Goal: Information Seeking & Learning: Learn about a topic

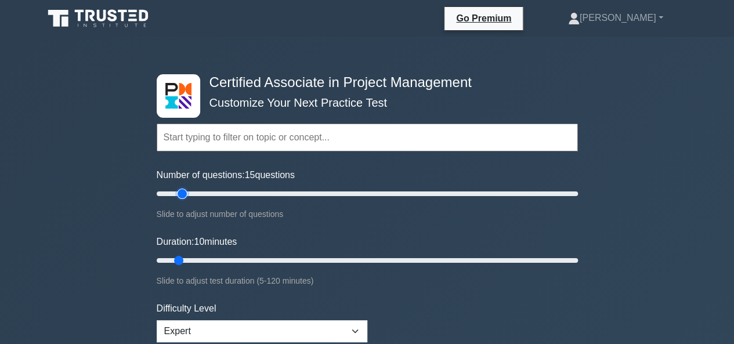
drag, startPoint x: 172, startPoint y: 194, endPoint x: 180, endPoint y: 194, distance: 8.7
type input "15"
click at [180, 194] on input "Number of questions: 15 questions" at bounding box center [367, 194] width 421 height 14
drag, startPoint x: 178, startPoint y: 256, endPoint x: 271, endPoint y: 252, distance: 93.4
click at [271, 253] on input "Duration: 35 minutes" at bounding box center [367, 260] width 421 height 14
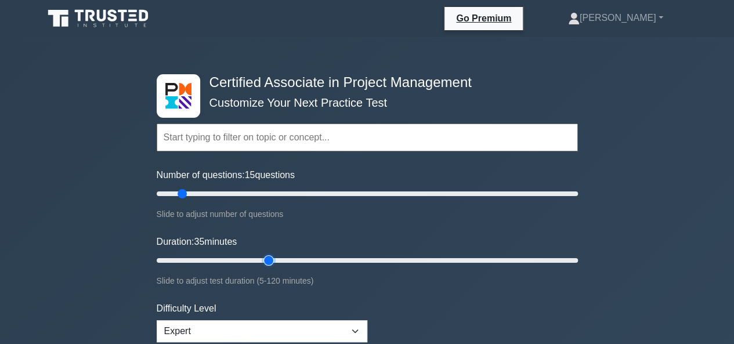
drag, startPoint x: 270, startPoint y: 256, endPoint x: 275, endPoint y: 255, distance: 5.8
click at [275, 255] on input "Duration: 35 minutes" at bounding box center [367, 260] width 421 height 14
drag, startPoint x: 270, startPoint y: 257, endPoint x: 314, endPoint y: 252, distance: 44.3
type input "50"
click at [314, 253] on input "Duration: 45 minutes" at bounding box center [367, 260] width 421 height 14
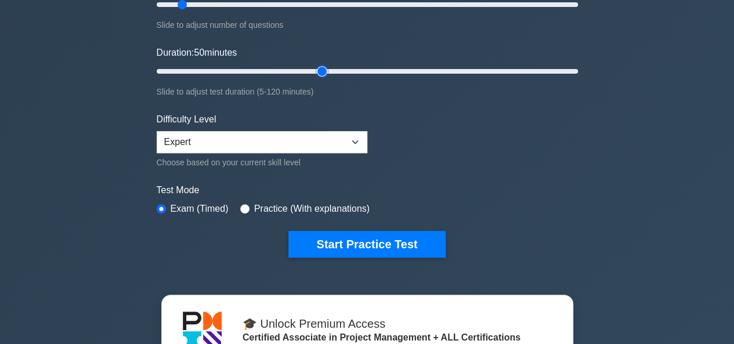
scroll to position [195, 0]
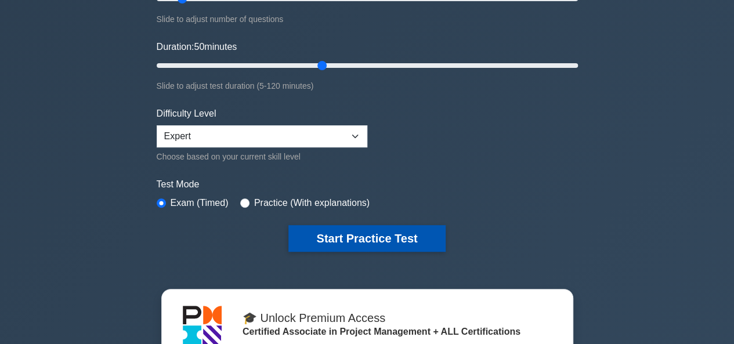
click at [343, 234] on button "Start Practice Test" at bounding box center [366, 238] width 157 height 27
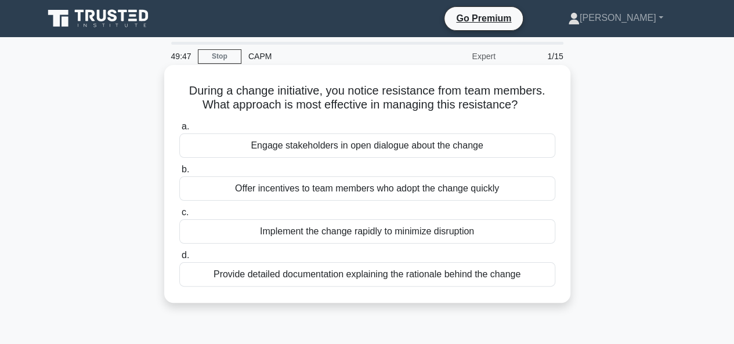
click at [356, 275] on div "Provide detailed documentation explaining the rationale behind the change" at bounding box center [367, 274] width 376 height 24
click at [179, 259] on input "d. Provide detailed documentation explaining the rationale behind the change" at bounding box center [179, 256] width 0 height 8
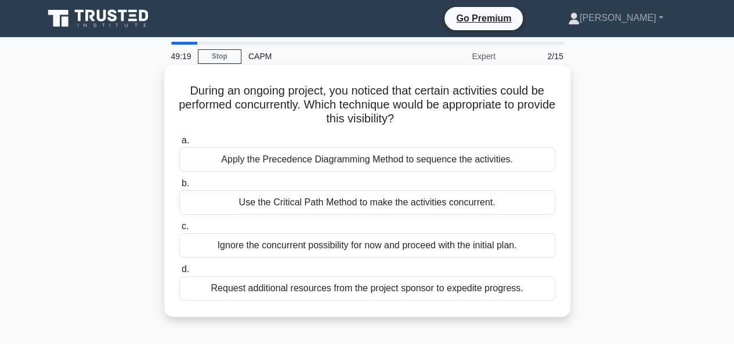
click at [368, 162] on div "Apply the Precedence Diagramming Method to sequence the activities." at bounding box center [367, 159] width 376 height 24
click at [179, 144] on input "a. Apply the Precedence Diagramming Method to sequence the activities." at bounding box center [179, 141] width 0 height 8
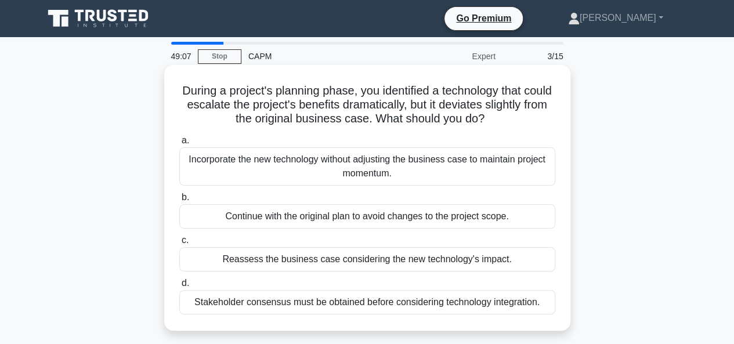
click at [368, 304] on div "Stakeholder consensus must be obtained before considering technology integratio…" at bounding box center [367, 302] width 376 height 24
click at [179, 287] on input "d. Stakeholder consensus must be obtained before considering technology integra…" at bounding box center [179, 284] width 0 height 8
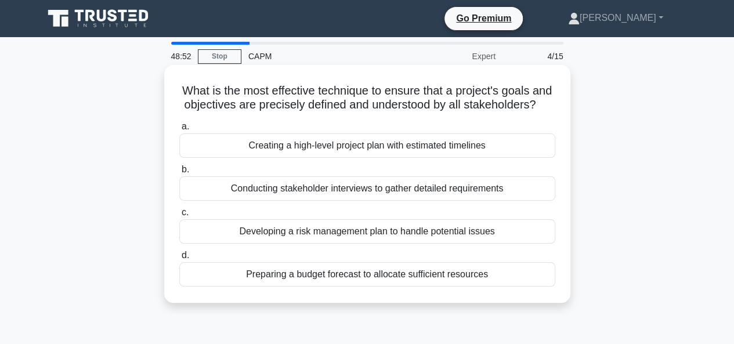
click at [375, 201] on div "Conducting stakeholder interviews to gather detailed requirements" at bounding box center [367, 188] width 376 height 24
click at [179, 173] on input "b. Conducting stakeholder interviews to gather detailed requirements" at bounding box center [179, 170] width 0 height 8
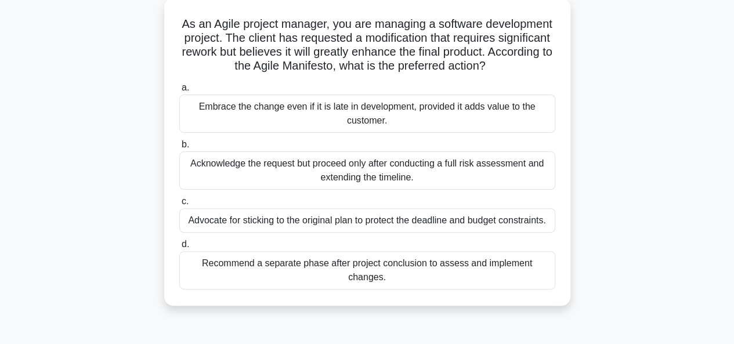
scroll to position [66, 0]
click at [365, 133] on div "Embrace the change even if it is late in development, provided it adds value to…" at bounding box center [367, 114] width 376 height 38
click at [179, 92] on input "a. Embrace the change even if it is late in development, provided it adds value…" at bounding box center [179, 89] width 0 height 8
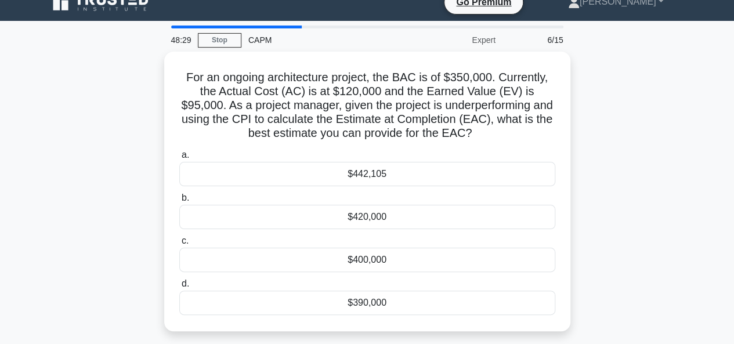
scroll to position [17, 0]
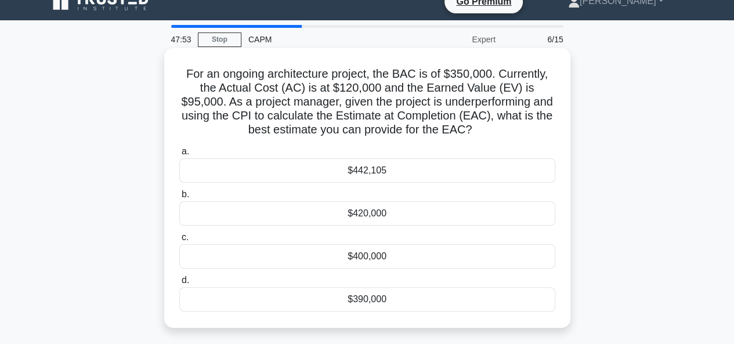
click at [327, 117] on h5 "For an ongoing architecture project, the BAC is of $350,000. Currently, the Act…" at bounding box center [367, 102] width 378 height 71
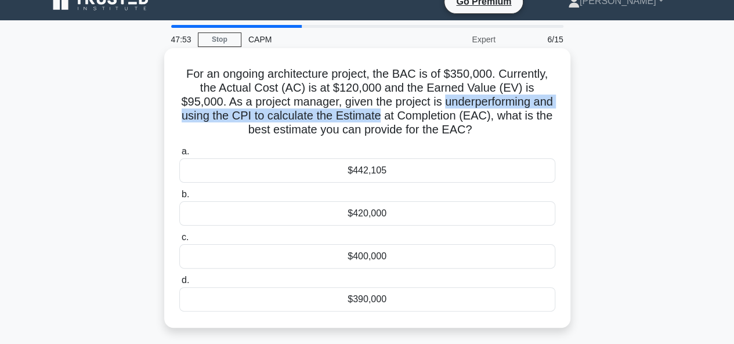
drag, startPoint x: 327, startPoint y: 117, endPoint x: 434, endPoint y: 99, distance: 108.7
click at [434, 99] on h5 "For an ongoing architecture project, the BAC is of $350,000. Currently, the Act…" at bounding box center [367, 102] width 378 height 71
click at [445, 106] on h5 "For an ongoing architecture project, the BAC is of $350,000. Currently, the Act…" at bounding box center [367, 102] width 378 height 71
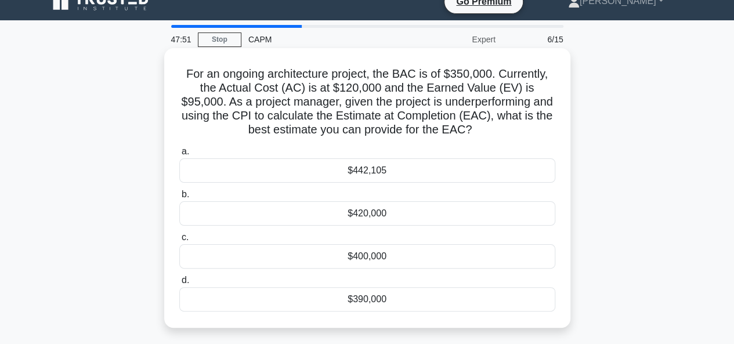
click at [321, 118] on h5 "For an ongoing architecture project, the BAC is of $350,000. Currently, the Act…" at bounding box center [367, 102] width 378 height 71
drag, startPoint x: 321, startPoint y: 118, endPoint x: 459, endPoint y: 113, distance: 138.1
click at [459, 113] on h5 "For an ongoing architecture project, the BAC is of $350,000. Currently, the Act…" at bounding box center [367, 102] width 378 height 71
drag, startPoint x: 459, startPoint y: 113, endPoint x: 314, endPoint y: 114, distance: 145.0
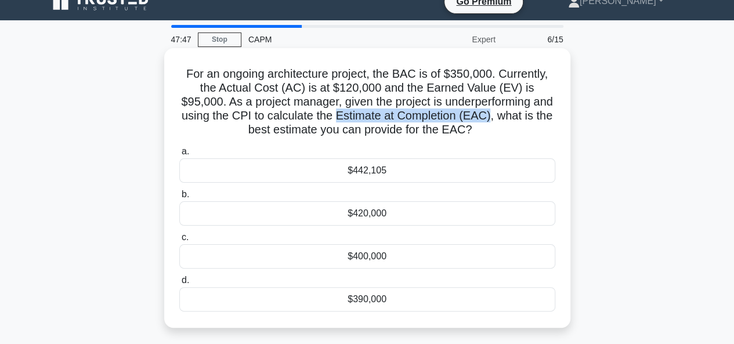
click at [314, 114] on h5 "For an ongoing architecture project, the BAC is of $350,000. Currently, the Act…" at bounding box center [367, 102] width 378 height 71
click at [314, 116] on h5 "For an ongoing architecture project, the BAC is of $350,000. Currently, the Act…" at bounding box center [367, 102] width 378 height 71
drag, startPoint x: 314, startPoint y: 116, endPoint x: 458, endPoint y: 117, distance: 143.8
click at [458, 117] on h5 "For an ongoing architecture project, the BAC is of $350,000. Currently, the Act…" at bounding box center [367, 102] width 378 height 71
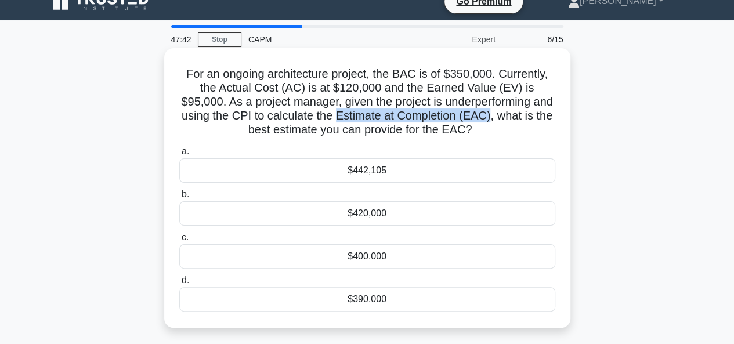
drag, startPoint x: 458, startPoint y: 117, endPoint x: 309, endPoint y: 118, distance: 149.6
click at [309, 118] on h5 "For an ongoing architecture project, the BAC is of $350,000. Currently, the Act…" at bounding box center [367, 102] width 378 height 71
drag, startPoint x: 309, startPoint y: 118, endPoint x: 456, endPoint y: 117, distance: 147.3
click at [456, 117] on h5 "For an ongoing architecture project, the BAC is of $350,000. Currently, the Act…" at bounding box center [367, 102] width 378 height 71
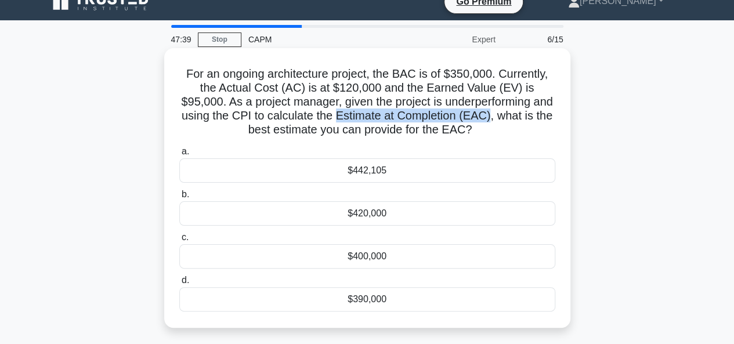
click at [456, 117] on h5 "For an ongoing architecture project, the BAC is of $350,000. Currently, the Act…" at bounding box center [367, 102] width 378 height 71
click at [397, 71] on h5 "For an ongoing architecture project, the BAC is of $350,000. Currently, the Act…" at bounding box center [367, 102] width 378 height 71
click at [362, 171] on div "$442,105" at bounding box center [367, 170] width 376 height 24
click at [179, 155] on input "a. $442,105" at bounding box center [179, 152] width 0 height 8
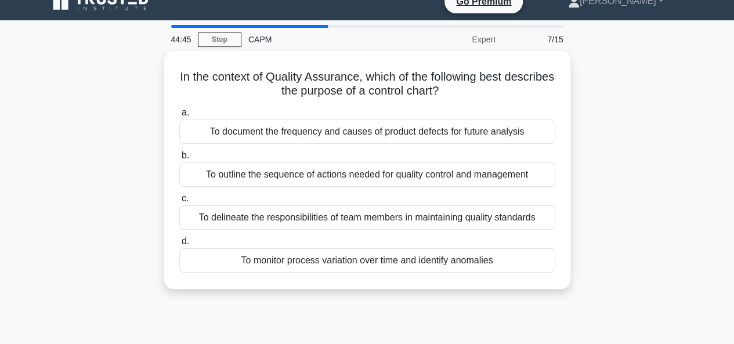
scroll to position [0, 0]
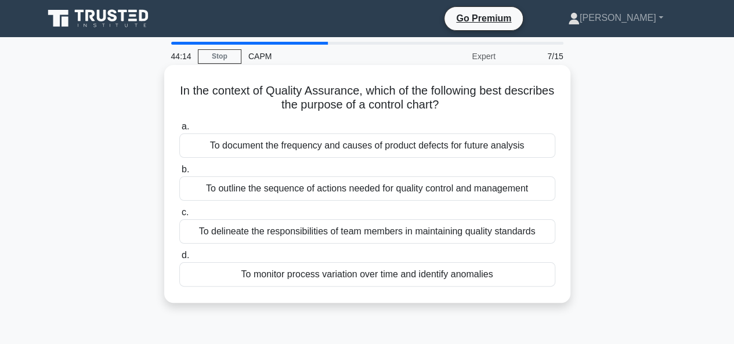
click at [362, 190] on div "To outline the sequence of actions needed for quality control and management" at bounding box center [367, 188] width 376 height 24
click at [179, 173] on input "b. To outline the sequence of actions needed for quality control and management" at bounding box center [179, 170] width 0 height 8
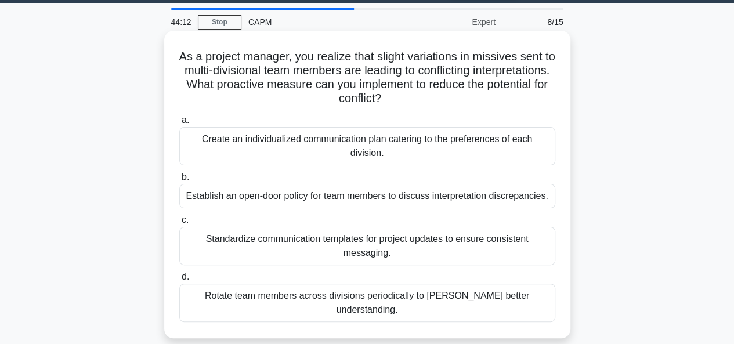
scroll to position [35, 0]
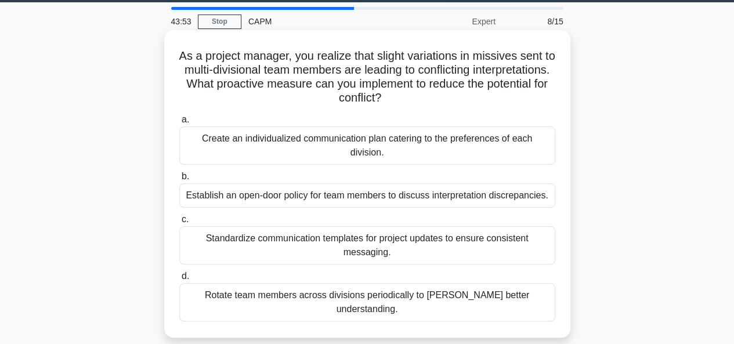
click at [353, 184] on div "Establish an open-door policy for team members to discuss interpretation discre…" at bounding box center [367, 195] width 376 height 24
click at [179, 180] on input "b. Establish an open-door policy for team members to discuss interpretation dis…" at bounding box center [179, 177] width 0 height 8
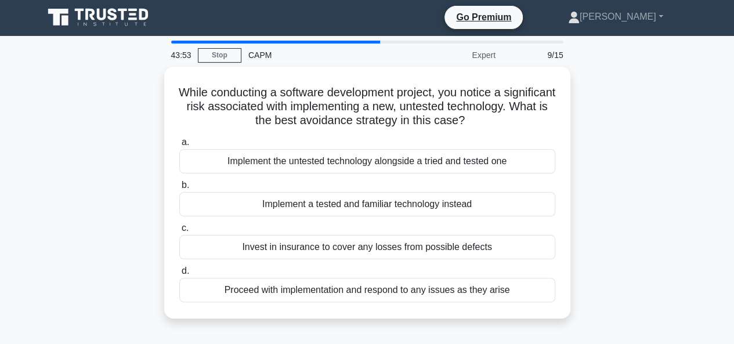
scroll to position [0, 0]
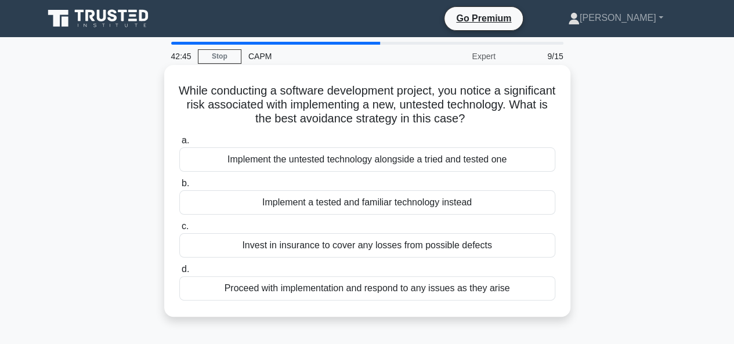
click at [372, 204] on div "Implement a tested and familiar technology instead" at bounding box center [367, 202] width 376 height 24
click at [179, 187] on input "b. Implement a tested and familiar technology instead" at bounding box center [179, 184] width 0 height 8
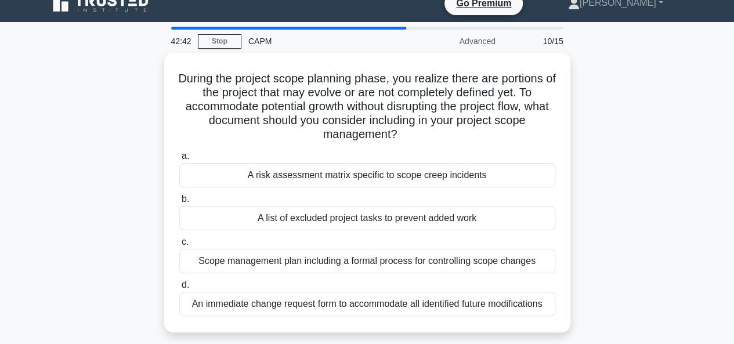
scroll to position [17, 0]
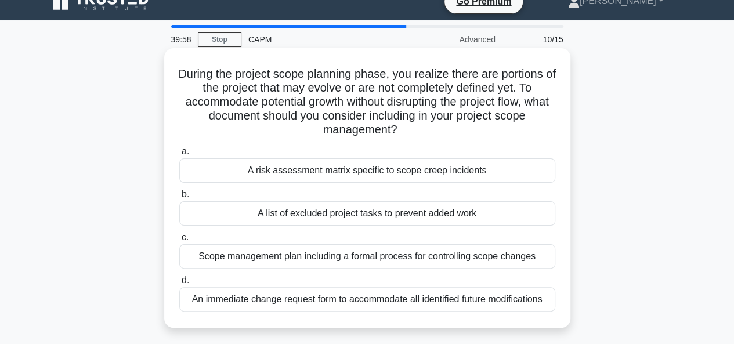
click at [366, 175] on div "A risk assessment matrix specific to scope creep incidents" at bounding box center [367, 170] width 376 height 24
click at [179, 155] on input "a. A risk assessment matrix specific to scope creep incidents" at bounding box center [179, 152] width 0 height 8
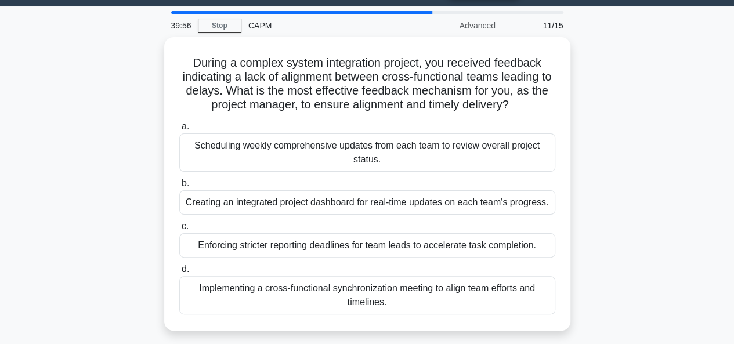
scroll to position [31, 0]
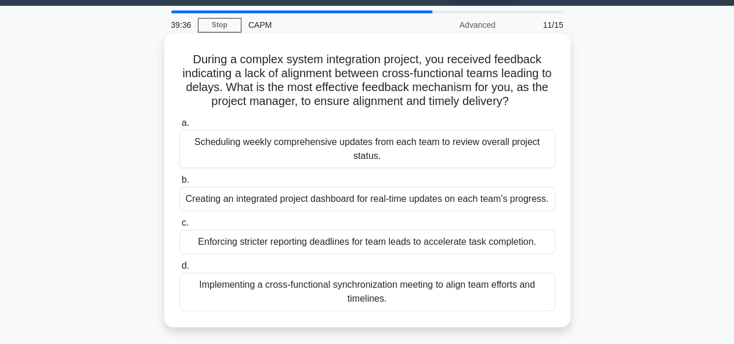
click at [362, 200] on div "Creating an integrated project dashboard for real-time updates on each team's p…" at bounding box center [367, 199] width 376 height 24
click at [179, 184] on input "b. Creating an integrated project dashboard for real-time updates on each team'…" at bounding box center [179, 180] width 0 height 8
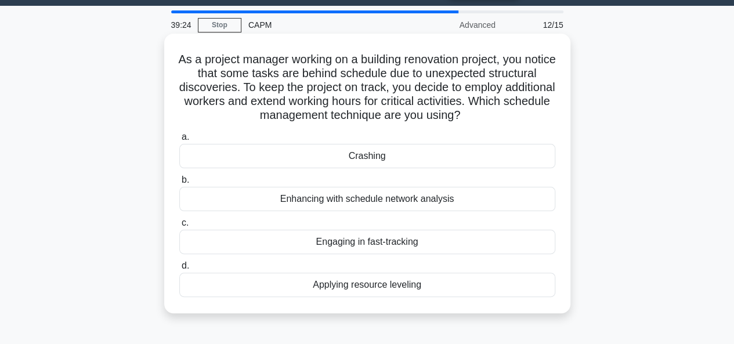
click at [368, 157] on div "Crashing" at bounding box center [367, 156] width 376 height 24
click at [179, 141] on input "a. Crashing" at bounding box center [179, 137] width 0 height 8
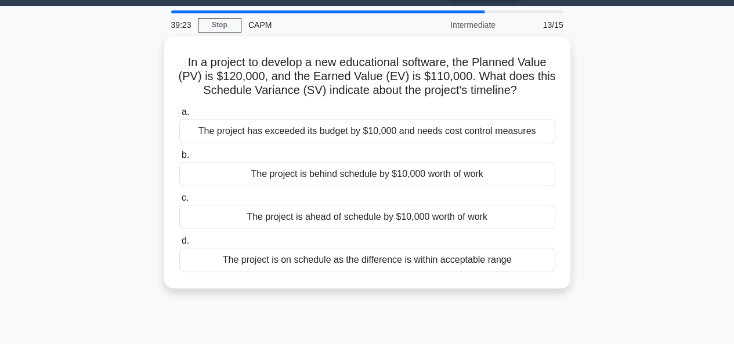
scroll to position [0, 0]
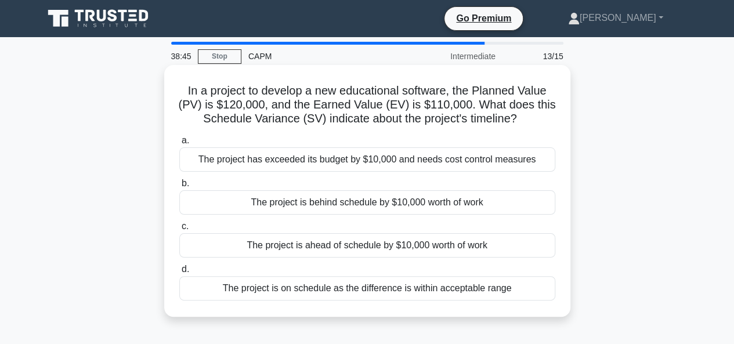
click at [373, 198] on div "The project is behind schedule by $10,000 worth of work" at bounding box center [367, 202] width 376 height 24
click at [179, 187] on input "b. The project is behind schedule by $10,000 worth of work" at bounding box center [179, 184] width 0 height 8
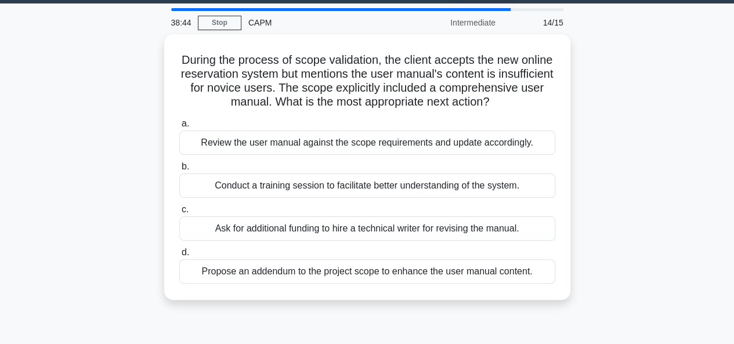
scroll to position [35, 0]
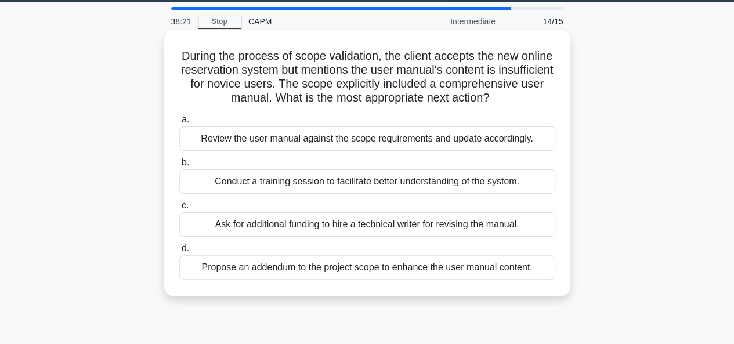
click at [368, 151] on div "Review the user manual against the scope requirements and update accordingly." at bounding box center [367, 138] width 376 height 24
click at [179, 124] on input "a. Review the user manual against the scope requirements and update accordingly." at bounding box center [179, 120] width 0 height 8
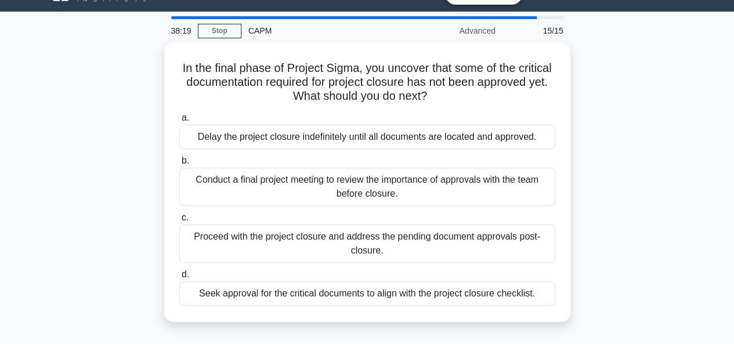
scroll to position [26, 0]
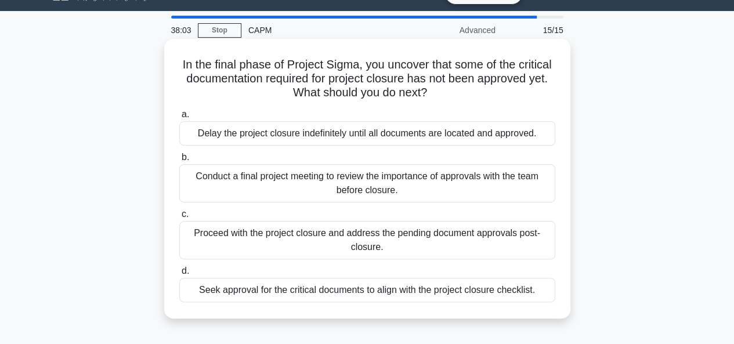
click at [371, 291] on div "Seek approval for the critical documents to align with the project closure chec…" at bounding box center [367, 290] width 376 height 24
click at [179, 275] on input "d. Seek approval for the critical documents to align with the project closure c…" at bounding box center [179, 271] width 0 height 8
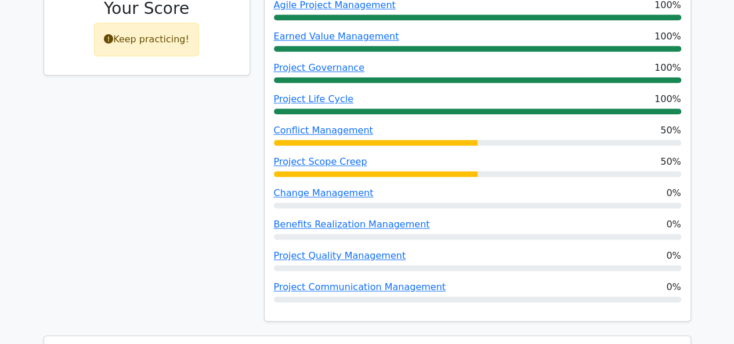
scroll to position [933, 0]
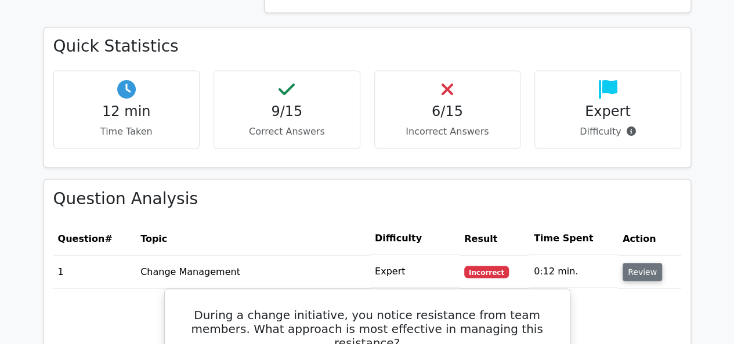
click at [641, 263] on button "Review" at bounding box center [641, 272] width 39 height 18
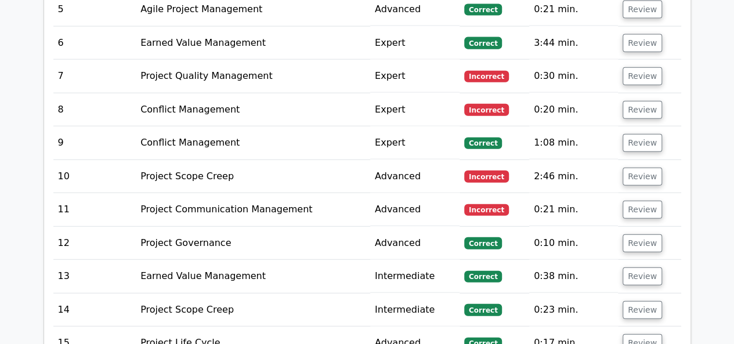
scroll to position [1468, 0]
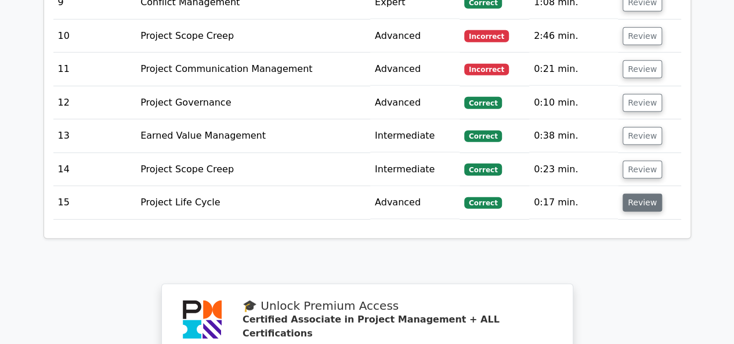
click at [632, 194] on button "Review" at bounding box center [641, 203] width 39 height 18
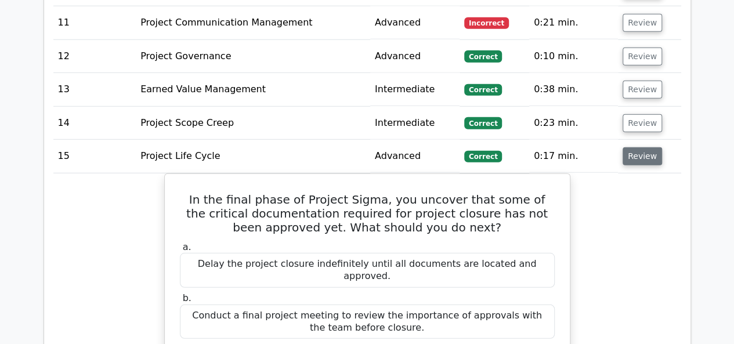
scroll to position [1514, 0]
click at [639, 148] on button "Review" at bounding box center [641, 157] width 39 height 18
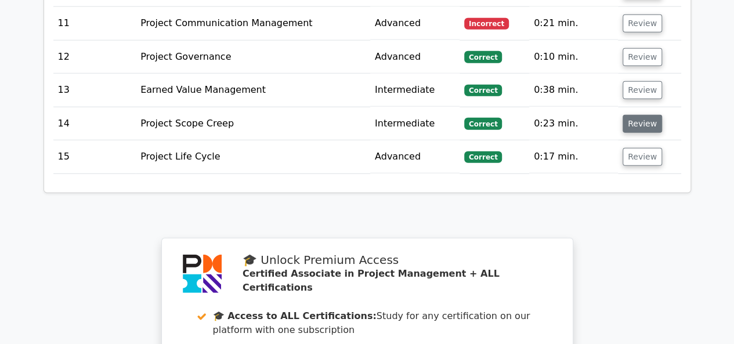
click at [634, 115] on button "Review" at bounding box center [641, 124] width 39 height 18
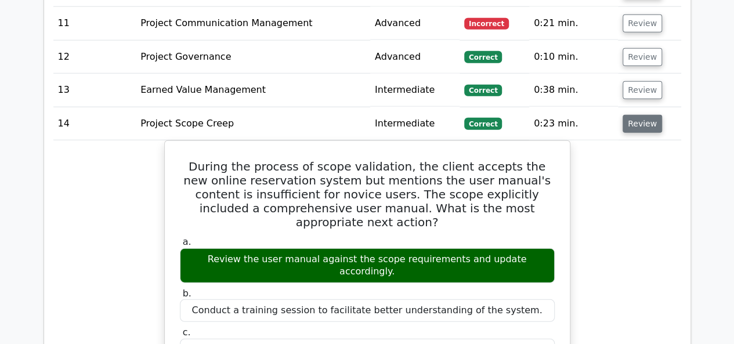
click at [634, 115] on button "Review" at bounding box center [641, 124] width 39 height 18
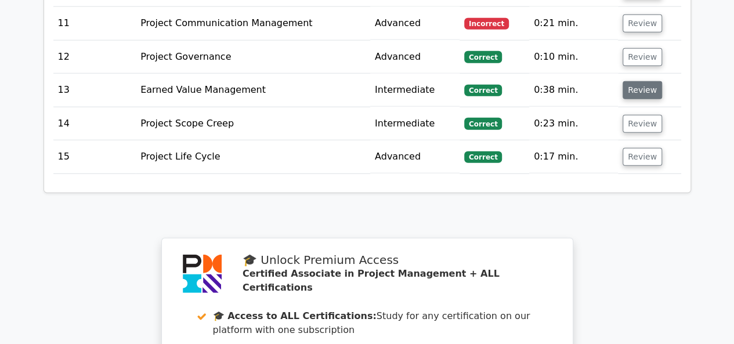
click at [648, 81] on button "Review" at bounding box center [641, 90] width 39 height 18
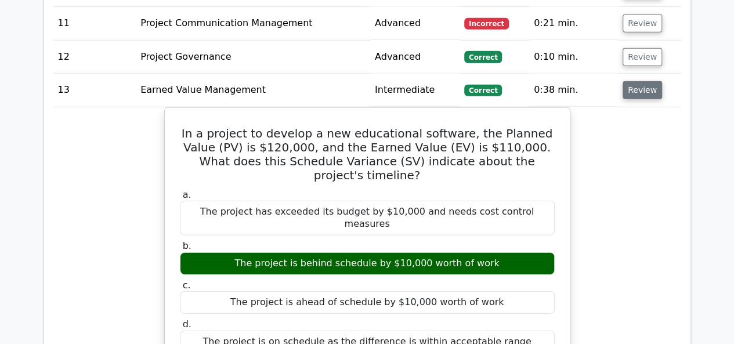
click at [648, 81] on button "Review" at bounding box center [641, 90] width 39 height 18
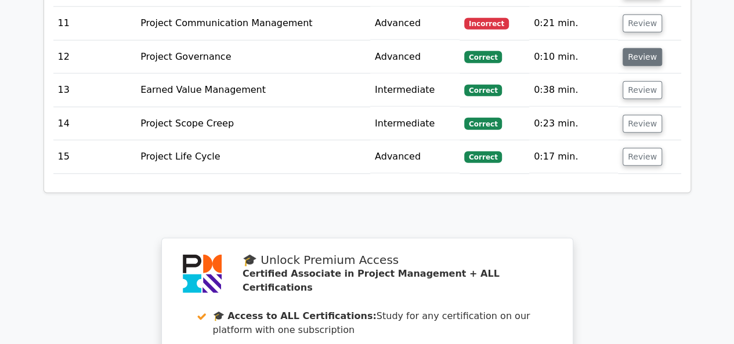
click at [635, 48] on button "Review" at bounding box center [641, 57] width 39 height 18
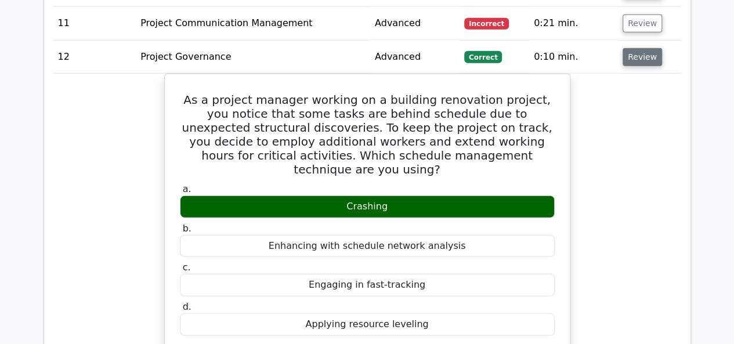
click at [635, 48] on button "Review" at bounding box center [641, 57] width 39 height 18
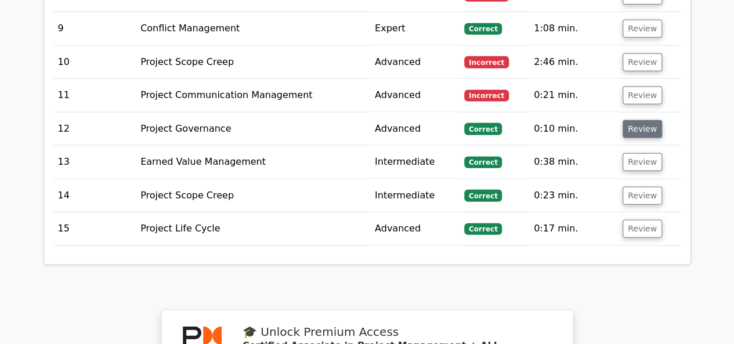
scroll to position [1442, 0]
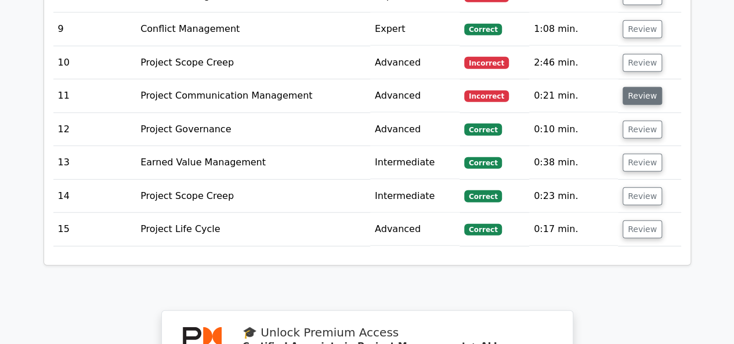
click at [643, 87] on button "Review" at bounding box center [641, 96] width 39 height 18
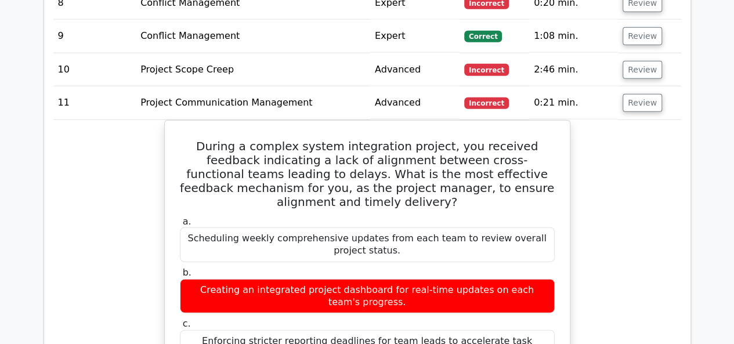
scroll to position [1434, 0]
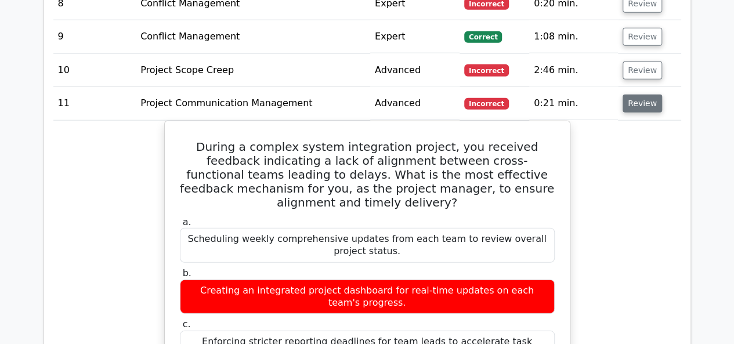
click at [643, 95] on button "Review" at bounding box center [641, 104] width 39 height 18
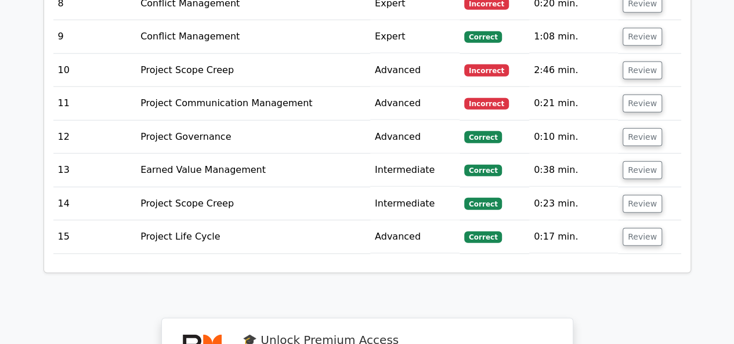
click at [629, 54] on td "Review" at bounding box center [649, 70] width 63 height 33
click at [631, 61] on button "Review" at bounding box center [641, 70] width 39 height 18
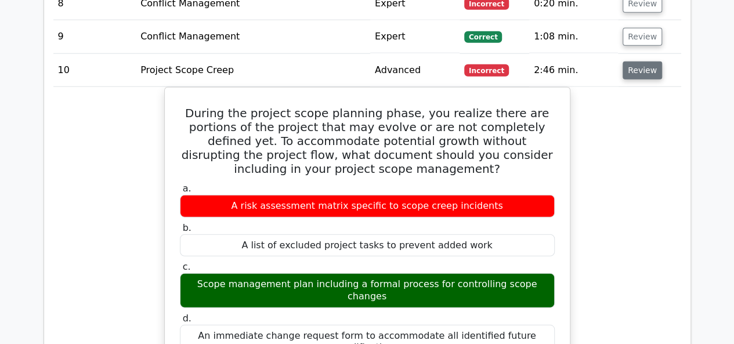
click at [628, 61] on button "Review" at bounding box center [641, 70] width 39 height 18
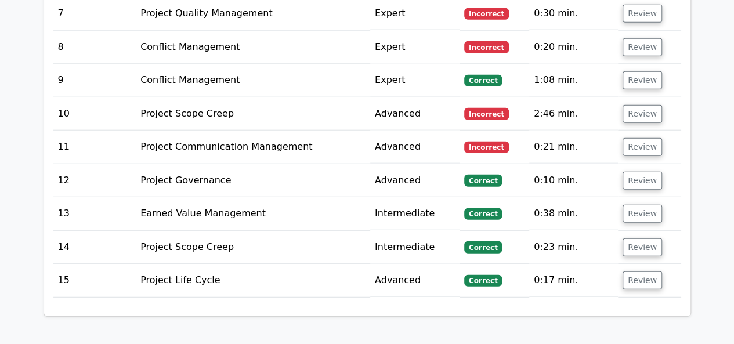
scroll to position [1390, 0]
click at [634, 72] on button "Review" at bounding box center [641, 81] width 39 height 18
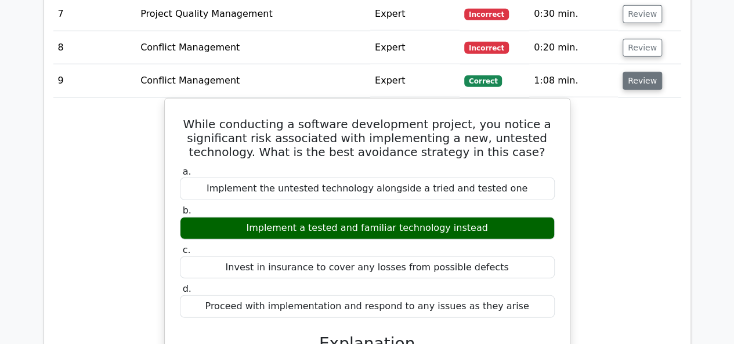
click at [634, 72] on button "Review" at bounding box center [641, 81] width 39 height 18
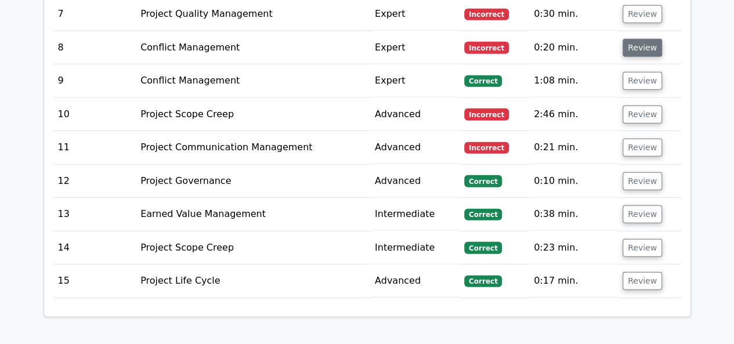
click at [630, 39] on button "Review" at bounding box center [641, 48] width 39 height 18
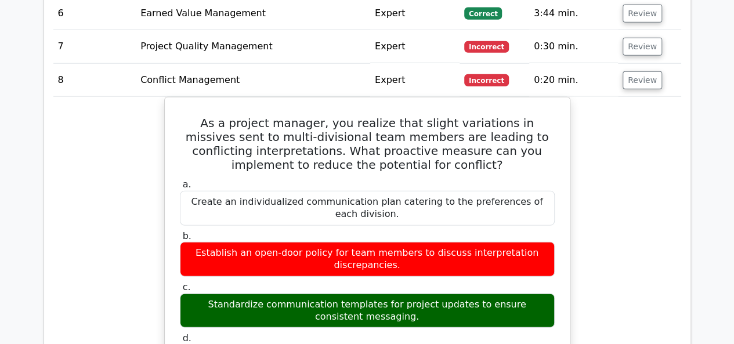
scroll to position [1354, 0]
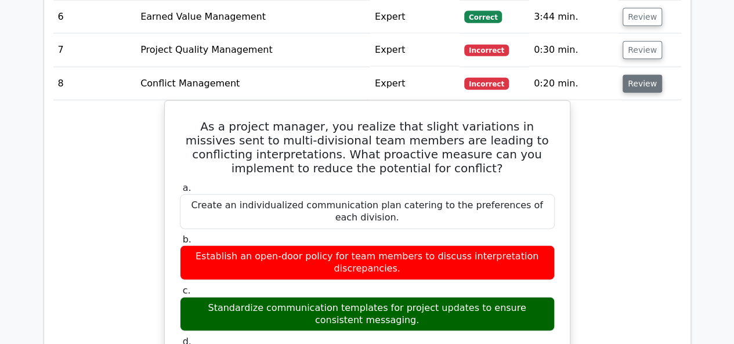
click at [640, 75] on button "Review" at bounding box center [641, 84] width 39 height 18
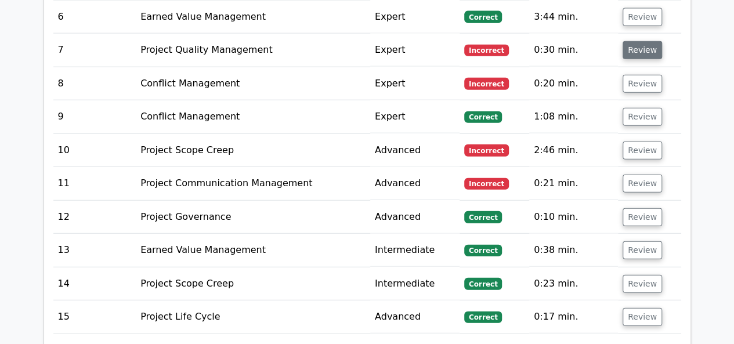
click at [641, 41] on button "Review" at bounding box center [641, 50] width 39 height 18
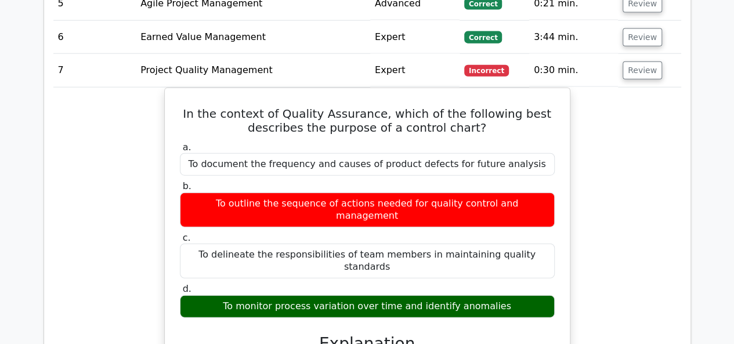
scroll to position [1333, 0]
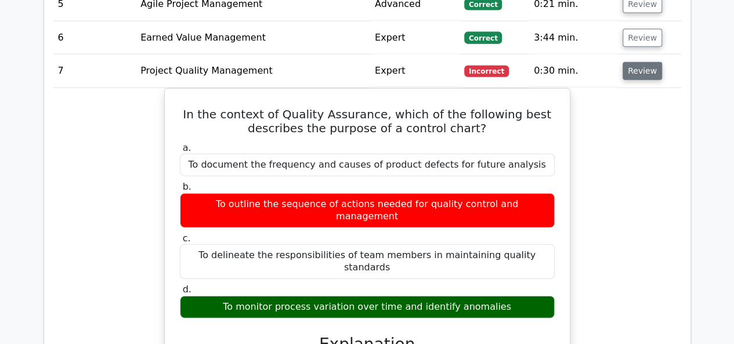
click at [639, 62] on button "Review" at bounding box center [641, 71] width 39 height 18
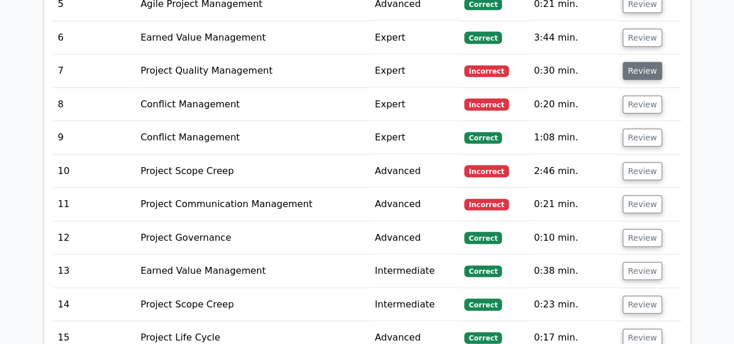
scroll to position [1297, 0]
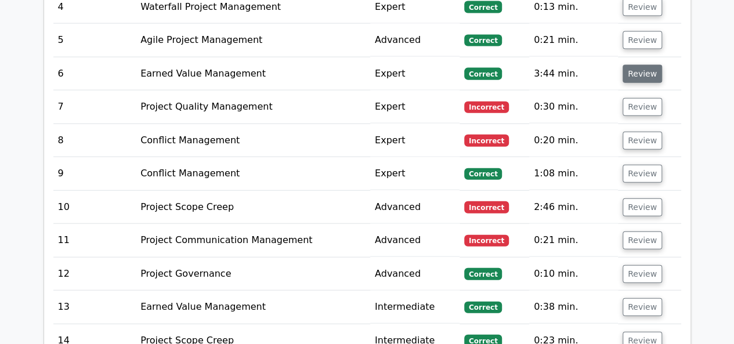
click at [636, 65] on button "Review" at bounding box center [641, 74] width 39 height 18
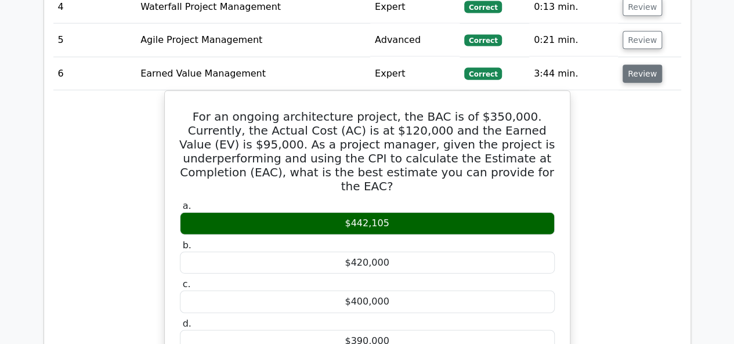
click at [636, 65] on button "Review" at bounding box center [641, 74] width 39 height 18
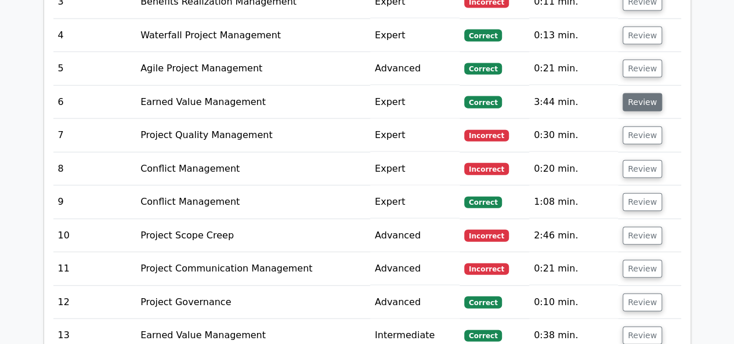
scroll to position [1261, 0]
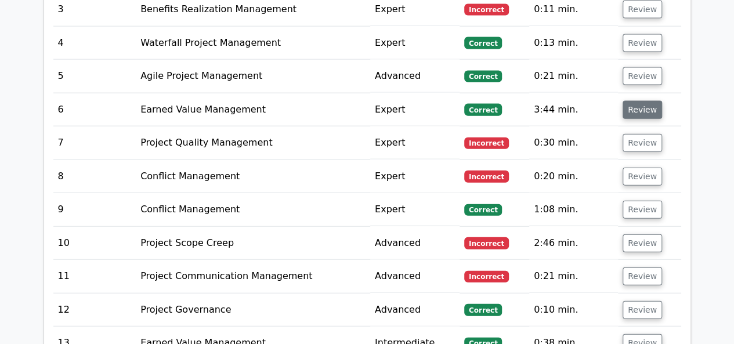
click at [629, 101] on button "Review" at bounding box center [641, 110] width 39 height 18
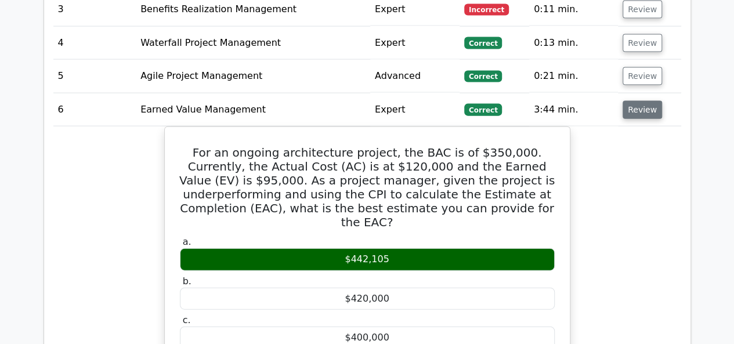
click at [629, 101] on button "Review" at bounding box center [641, 110] width 39 height 18
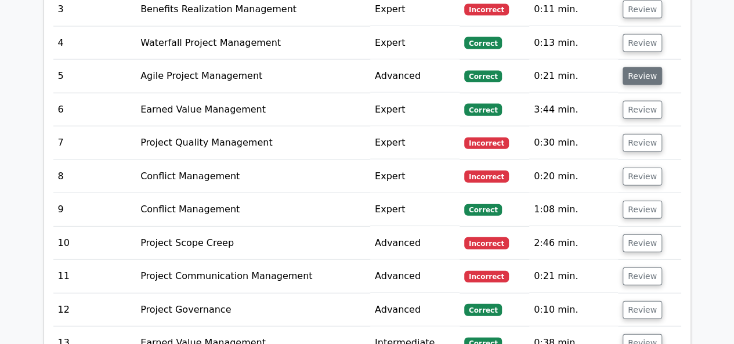
click at [636, 67] on button "Review" at bounding box center [641, 76] width 39 height 18
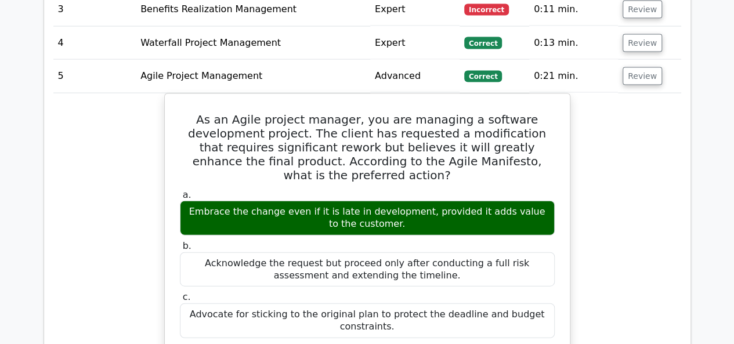
drag, startPoint x: 636, startPoint y: 60, endPoint x: 631, endPoint y: 96, distance: 36.3
click at [643, 67] on button "Review" at bounding box center [641, 76] width 39 height 18
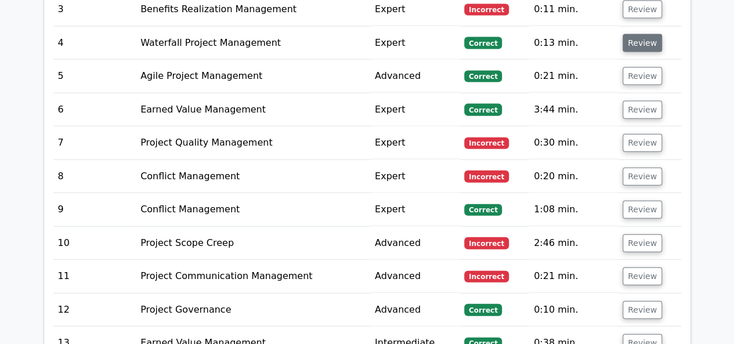
click at [637, 34] on button "Review" at bounding box center [641, 43] width 39 height 18
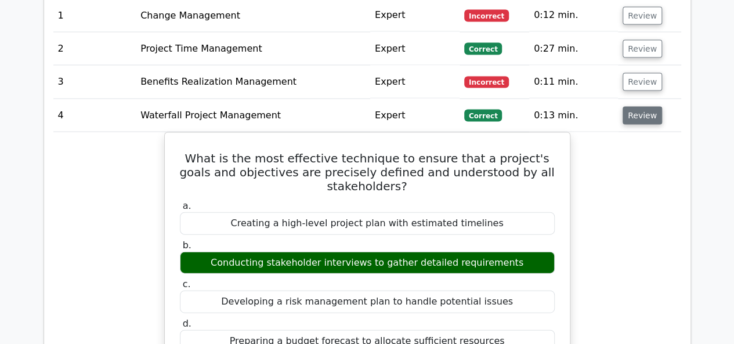
scroll to position [1187, 0]
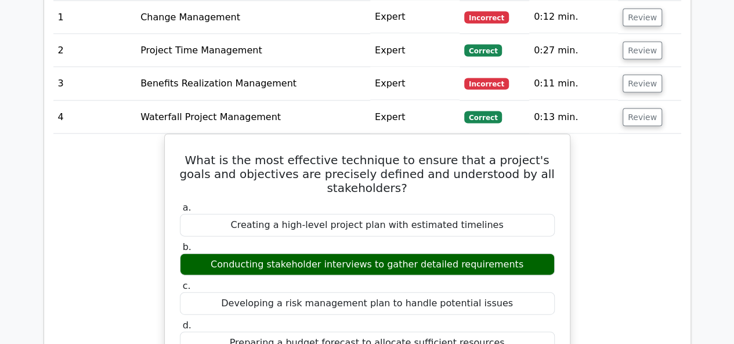
click at [633, 101] on td "Review" at bounding box center [649, 117] width 63 height 33
click at [640, 108] on button "Review" at bounding box center [641, 117] width 39 height 18
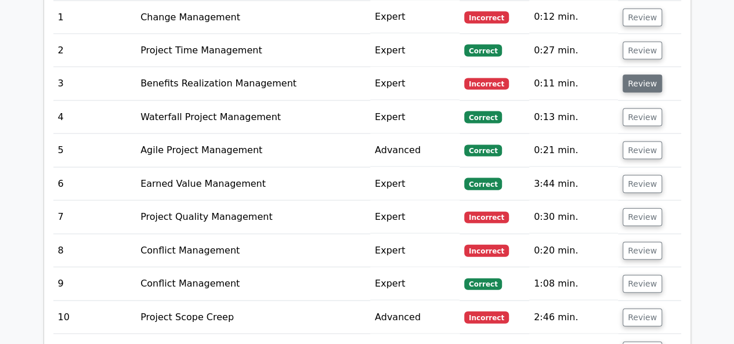
click at [643, 75] on button "Review" at bounding box center [641, 84] width 39 height 18
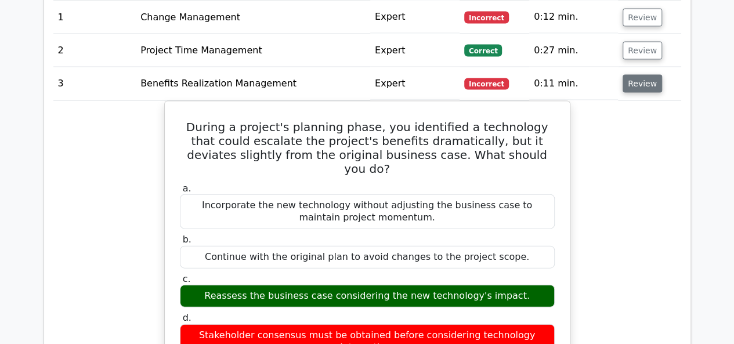
click at [634, 75] on button "Review" at bounding box center [641, 84] width 39 height 18
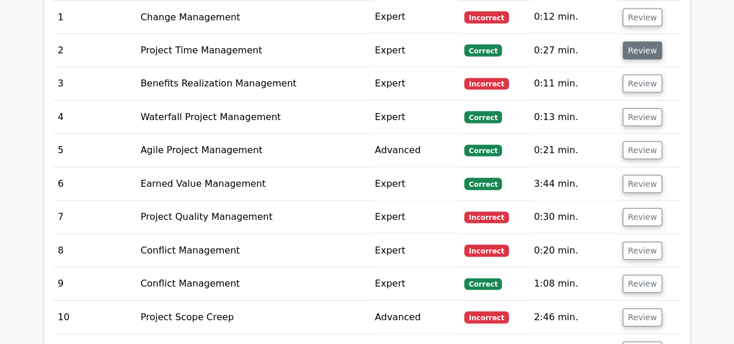
click at [639, 42] on button "Review" at bounding box center [641, 51] width 39 height 18
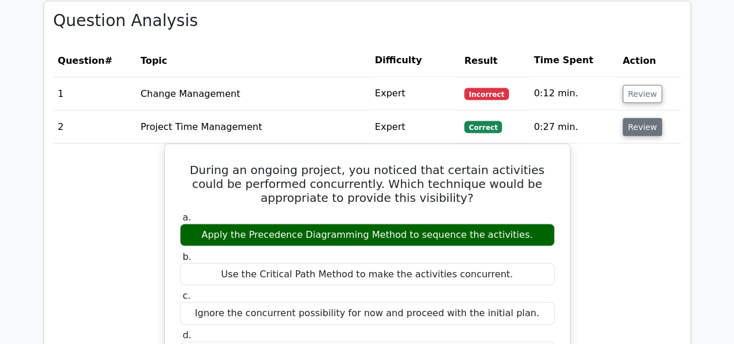
scroll to position [1108, 0]
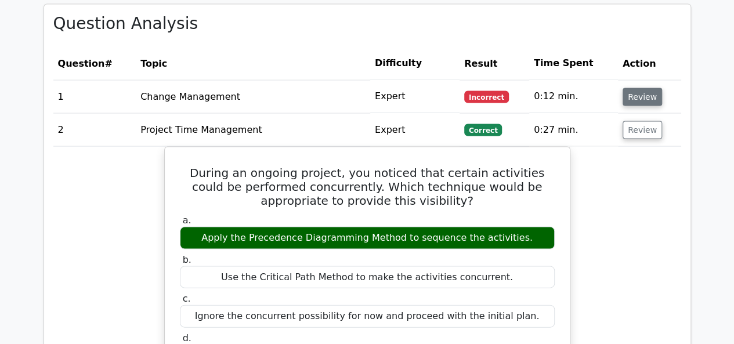
click at [637, 88] on button "Review" at bounding box center [641, 97] width 39 height 18
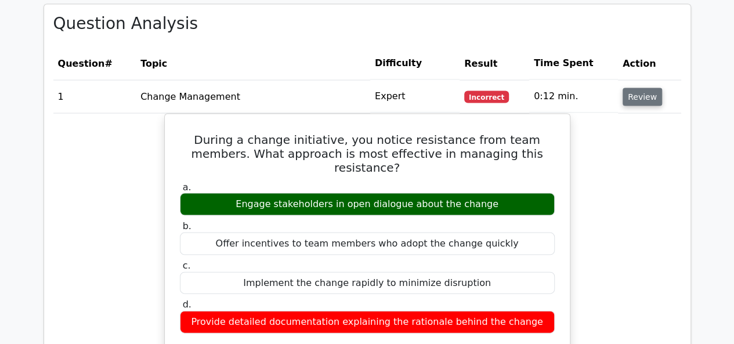
click at [637, 88] on button "Review" at bounding box center [641, 97] width 39 height 18
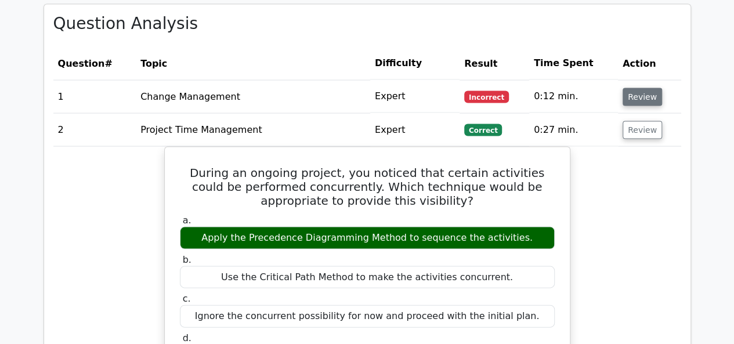
click at [637, 88] on button "Review" at bounding box center [641, 97] width 39 height 18
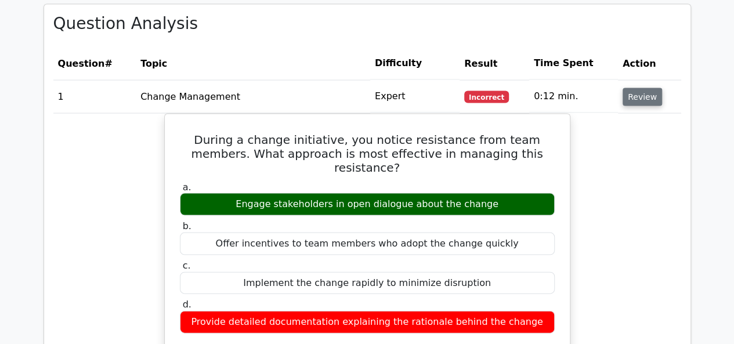
click at [637, 88] on button "Review" at bounding box center [641, 97] width 39 height 18
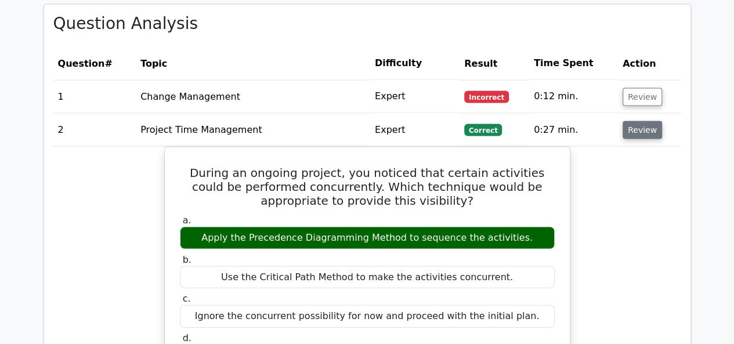
click at [643, 121] on button "Review" at bounding box center [641, 130] width 39 height 18
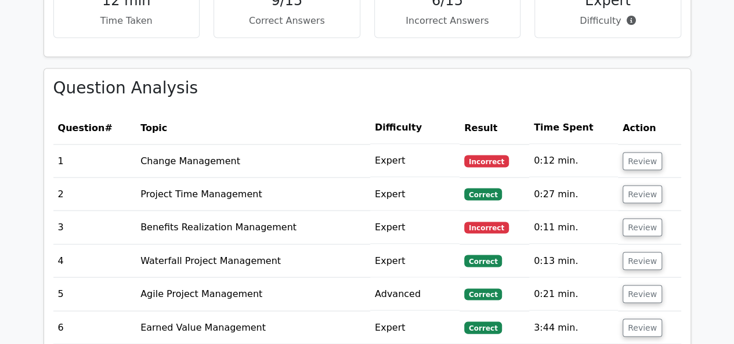
scroll to position [1024, 0]
